Goal: Task Accomplishment & Management: Use online tool/utility

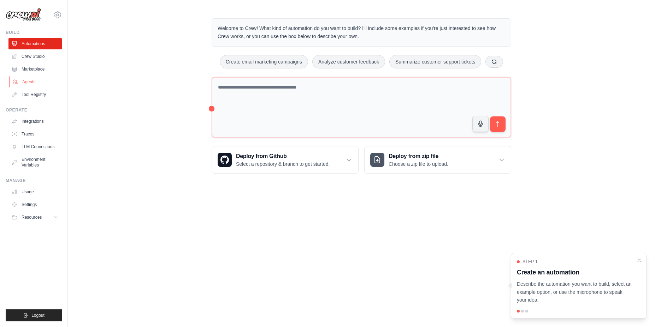
click at [35, 82] on link "Agents" at bounding box center [35, 81] width 53 height 11
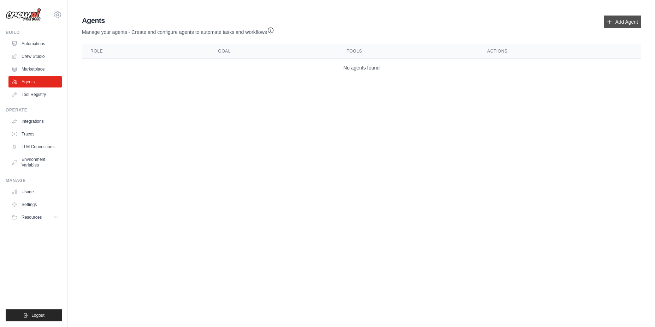
click at [620, 21] on link "Add Agent" at bounding box center [621, 22] width 37 height 13
